Goal: Information Seeking & Learning: Learn about a topic

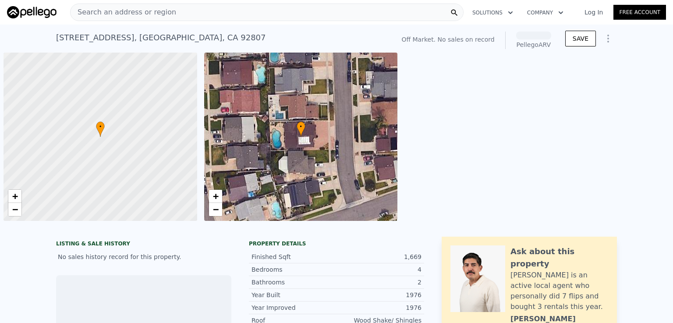
scroll to position [0, 4]
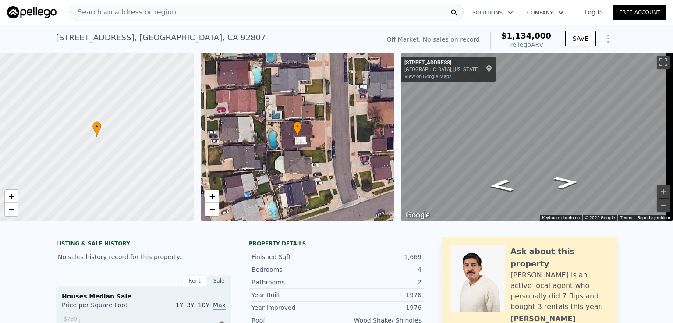
click at [141, 15] on span "Search an address or region" at bounding box center [124, 12] width 106 height 11
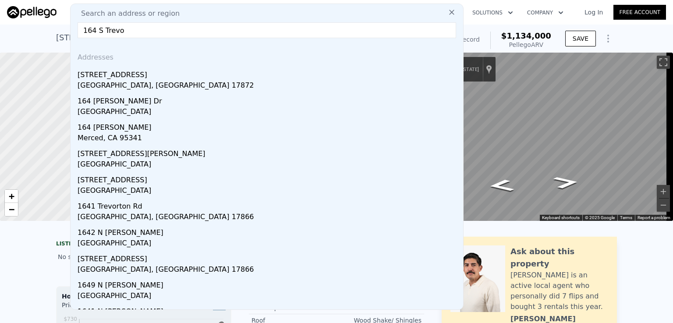
type input "164 S [PERSON_NAME]"
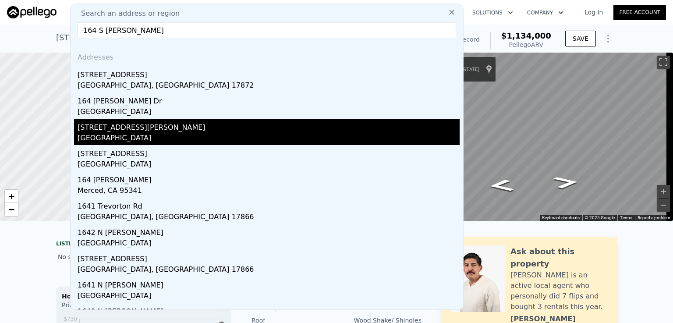
click at [121, 134] on div "[GEOGRAPHIC_DATA]" at bounding box center [269, 139] width 382 height 12
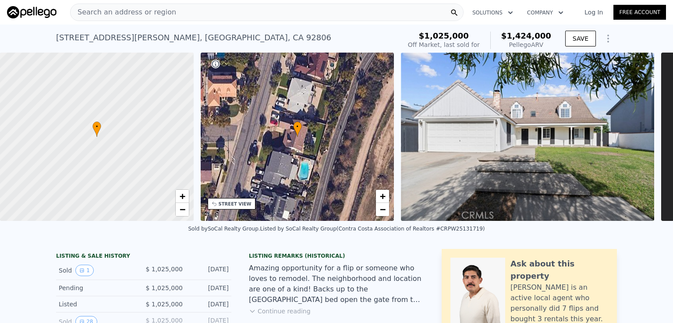
click at [188, 7] on div "Search an address or region" at bounding box center [267, 13] width 394 height 18
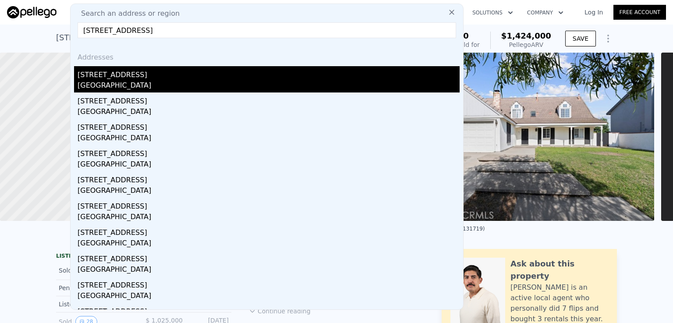
type input "195 N Malena Drive, Orange, CA 92869"
click at [133, 72] on div "195 N Malena Dr" at bounding box center [269, 73] width 382 height 14
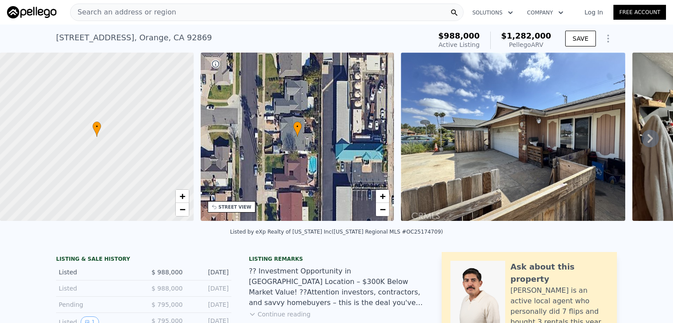
click at [158, 11] on span "Search an address or region" at bounding box center [124, 12] width 106 height 11
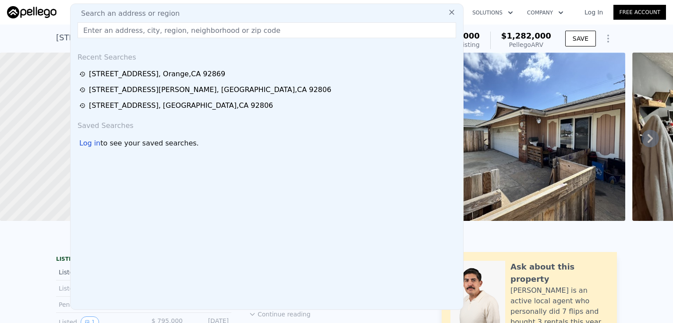
drag, startPoint x: 158, startPoint y: 11, endPoint x: 87, endPoint y: 31, distance: 73.7
paste input "1713 Roanoke Street, Placentia, CA 92870"
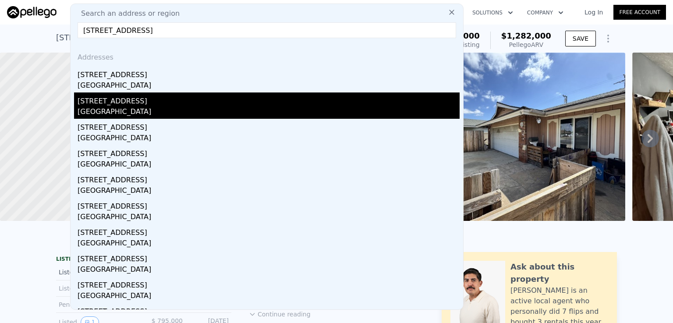
type input "1713 Roanoke Street, Placentia, CA 92870"
click at [140, 101] on div "1713 N Roanoke Street" at bounding box center [269, 99] width 382 height 14
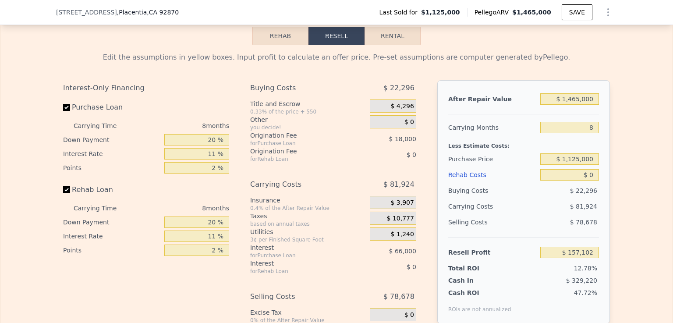
scroll to position [1224, 0]
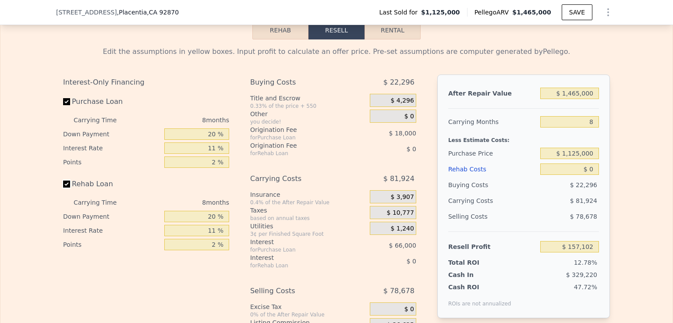
click at [63, 188] on input "Rehab Loan" at bounding box center [66, 184] width 7 height 7
checkbox input "false"
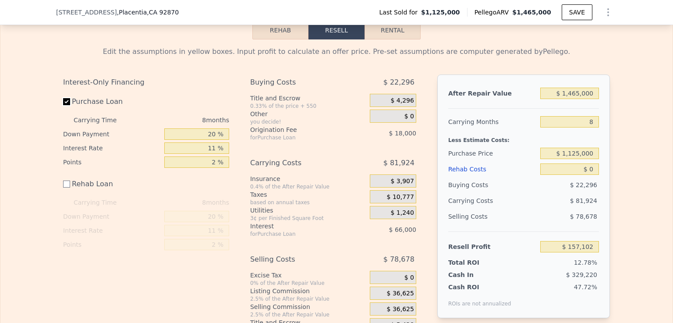
click at [64, 105] on input "Purchase Loan" at bounding box center [66, 101] width 7 height 7
checkbox input "false"
type input "$ 241,102"
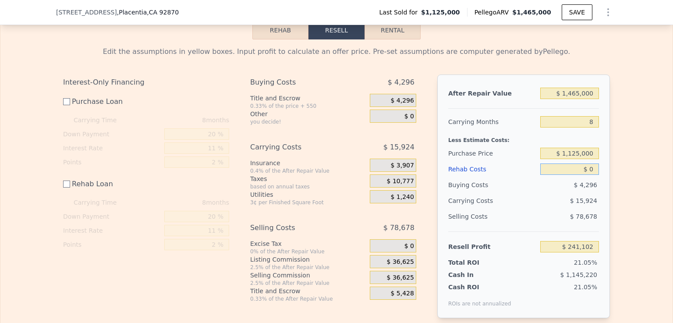
click at [587, 175] on input "$ 0" at bounding box center [569, 169] width 59 height 11
type input "$ 10"
type input "$ 241,092"
type input "$ 150"
type input "$ 240,952"
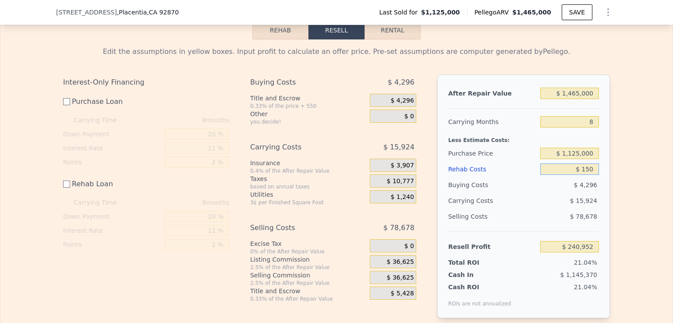
type input "$ 1,500"
type input "$ 239,602"
type input "$ 150,000"
type input "$ 91,102"
type input "$ 150,000"
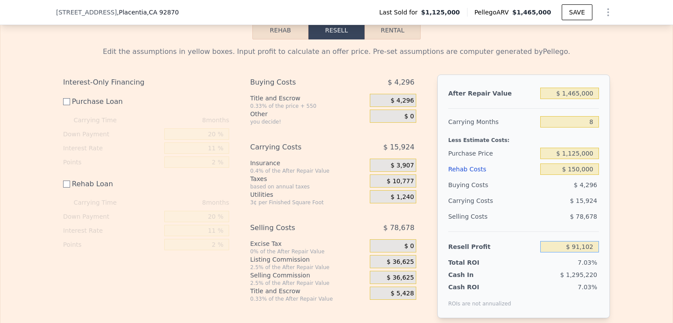
click at [555, 252] on input "$ 91,102" at bounding box center [569, 246] width 59 height 11
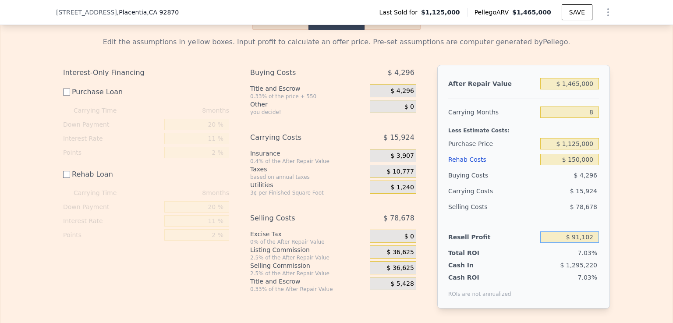
scroll to position [1259, 0]
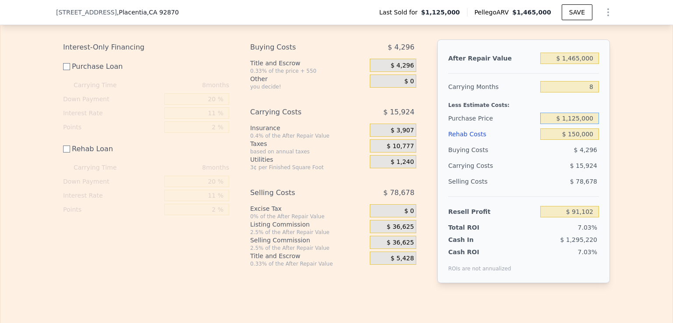
click at [579, 124] on input "$ 1,125,000" at bounding box center [569, 118] width 59 height 11
type input "$ 1,050,000"
click at [556, 140] on input "$ 150,000" at bounding box center [569, 133] width 59 height 11
type input "$ 166,351"
click at [576, 140] on input "$ 150,000" at bounding box center [569, 133] width 59 height 11
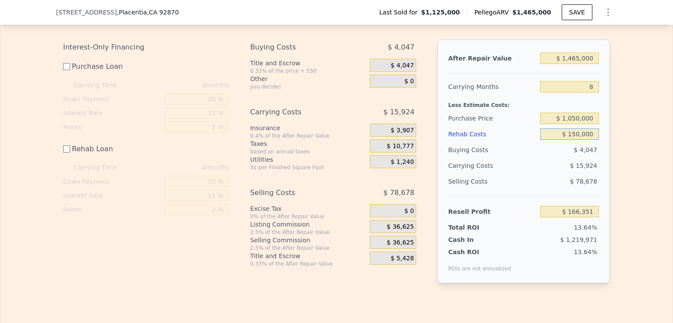
type input "$ 10,000"
type input "$ 306,351"
type input "$ 0000"
type input "$ 316,351"
type input "$ 20,000"
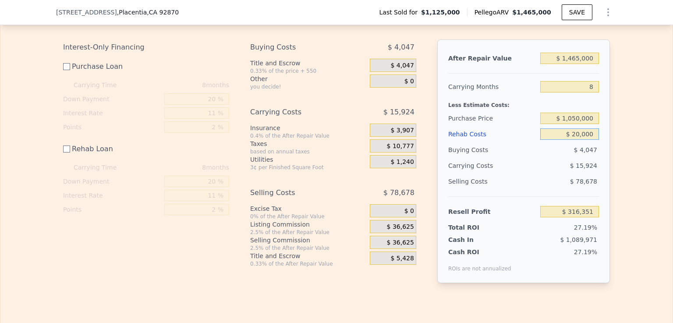
type input "$ 296,351"
type input "$ 200,000"
type input "$ 116,351"
type input "$ 2,000,000"
type input "-$ 1,683,649"
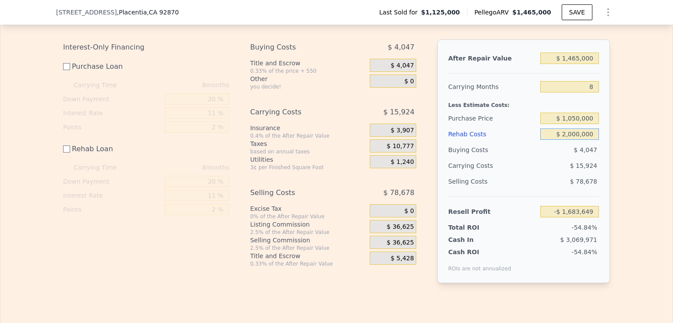
type input "$ 200,000"
type input "$ 116,351"
click at [543, 140] on input "$ 200,000" at bounding box center [569, 133] width 59 height 11
type input "$ 200,000"
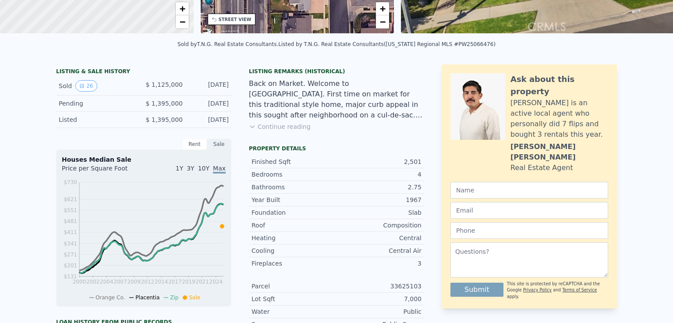
scroll to position [3, 0]
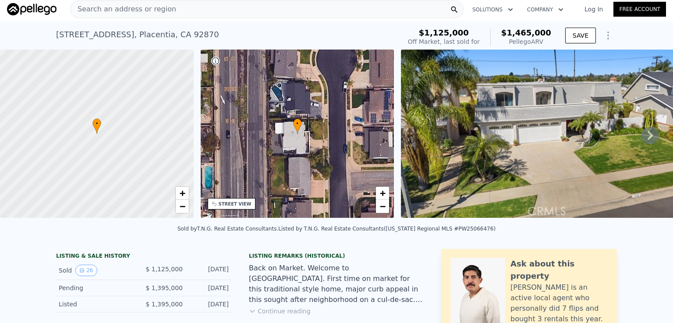
checkbox input "true"
type input "$ 0"
type input "$ 157,102"
click at [131, 6] on span "Search an address or region" at bounding box center [124, 9] width 106 height 11
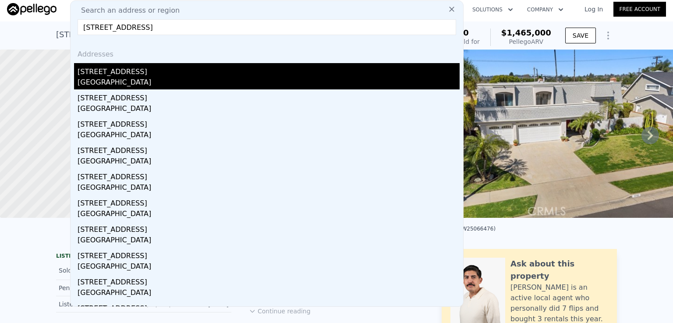
type input "407 Lavender Lane, Placentia, CA 92870"
click at [108, 79] on div "Placentia, CA 92870" at bounding box center [269, 83] width 382 height 12
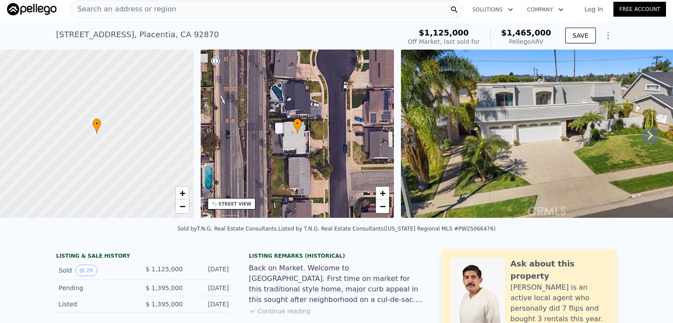
type input "5"
type input "3"
type input "1267"
type input "2350"
type input "6000"
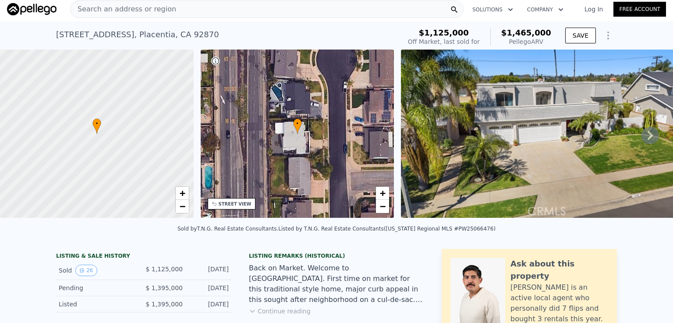
checkbox input "false"
type input "$ 1,183,000"
type input "7"
type input "$ 149,138"
